Goal: Navigation & Orientation: Find specific page/section

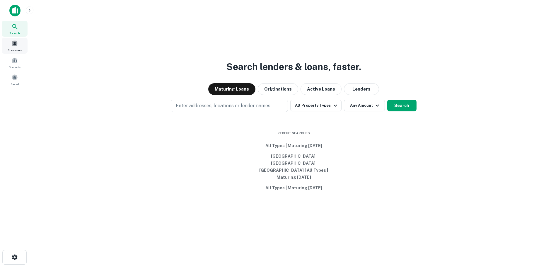
click at [12, 45] on span at bounding box center [14, 43] width 6 height 6
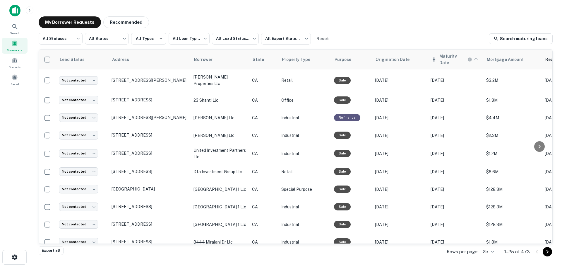
click at [449, 60] on h6 "Maturity Date" at bounding box center [452, 59] width 27 height 13
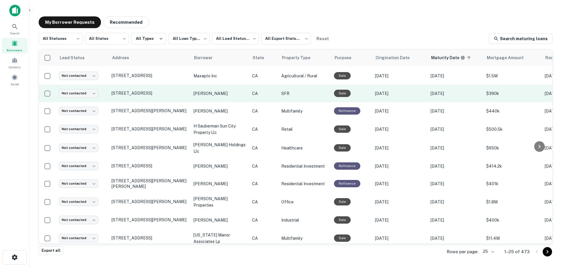
scroll to position [285, 0]
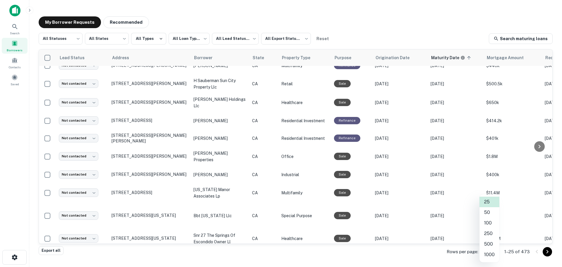
click at [491, 251] on body "**********" at bounding box center [281, 133] width 562 height 267
click at [487, 235] on li "250" at bounding box center [489, 233] width 20 height 11
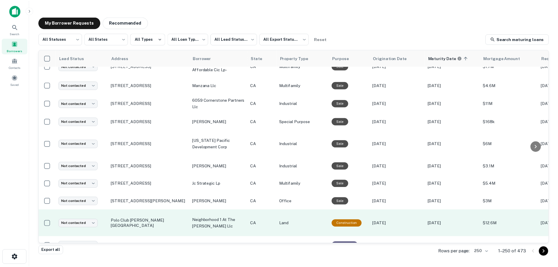
scroll to position [2800, 0]
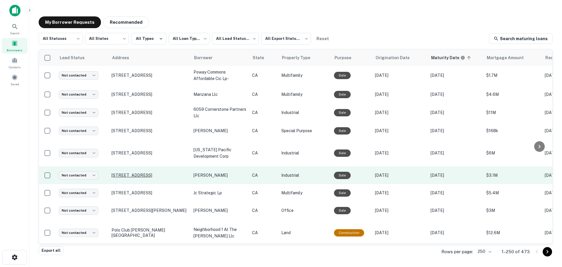
click at [131, 172] on p "[STREET_ADDRESS]" at bounding box center [150, 174] width 76 height 5
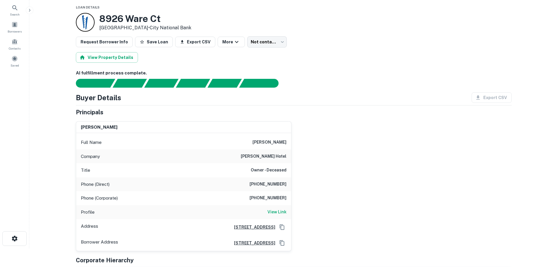
scroll to position [29, 0]
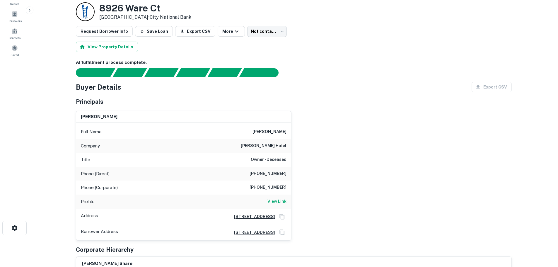
click at [257, 173] on h6 "[PHONE_NUMBER]" at bounding box center [267, 173] width 37 height 7
drag, startPoint x: 258, startPoint y: 173, endPoint x: 272, endPoint y: 173, distance: 13.5
click at [272, 173] on h6 "[PHONE_NUMBER]" at bounding box center [267, 173] width 37 height 7
click at [300, 176] on div "[PERSON_NAME] Full Name [PERSON_NAME] Company [PERSON_NAME] hotel Title Owner -…" at bounding box center [291, 173] width 440 height 134
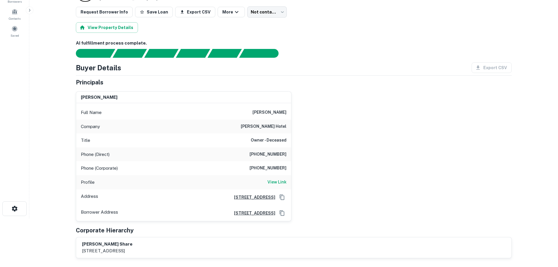
scroll to position [59, 0]
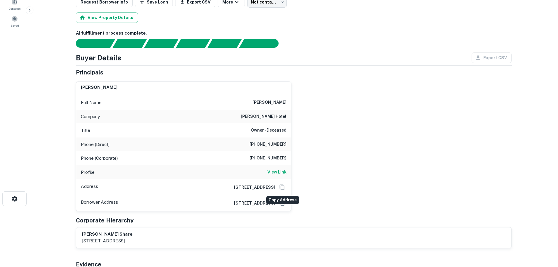
click at [281, 188] on icon "Copy Address" at bounding box center [282, 187] width 6 height 6
